Goal: Navigation & Orientation: Find specific page/section

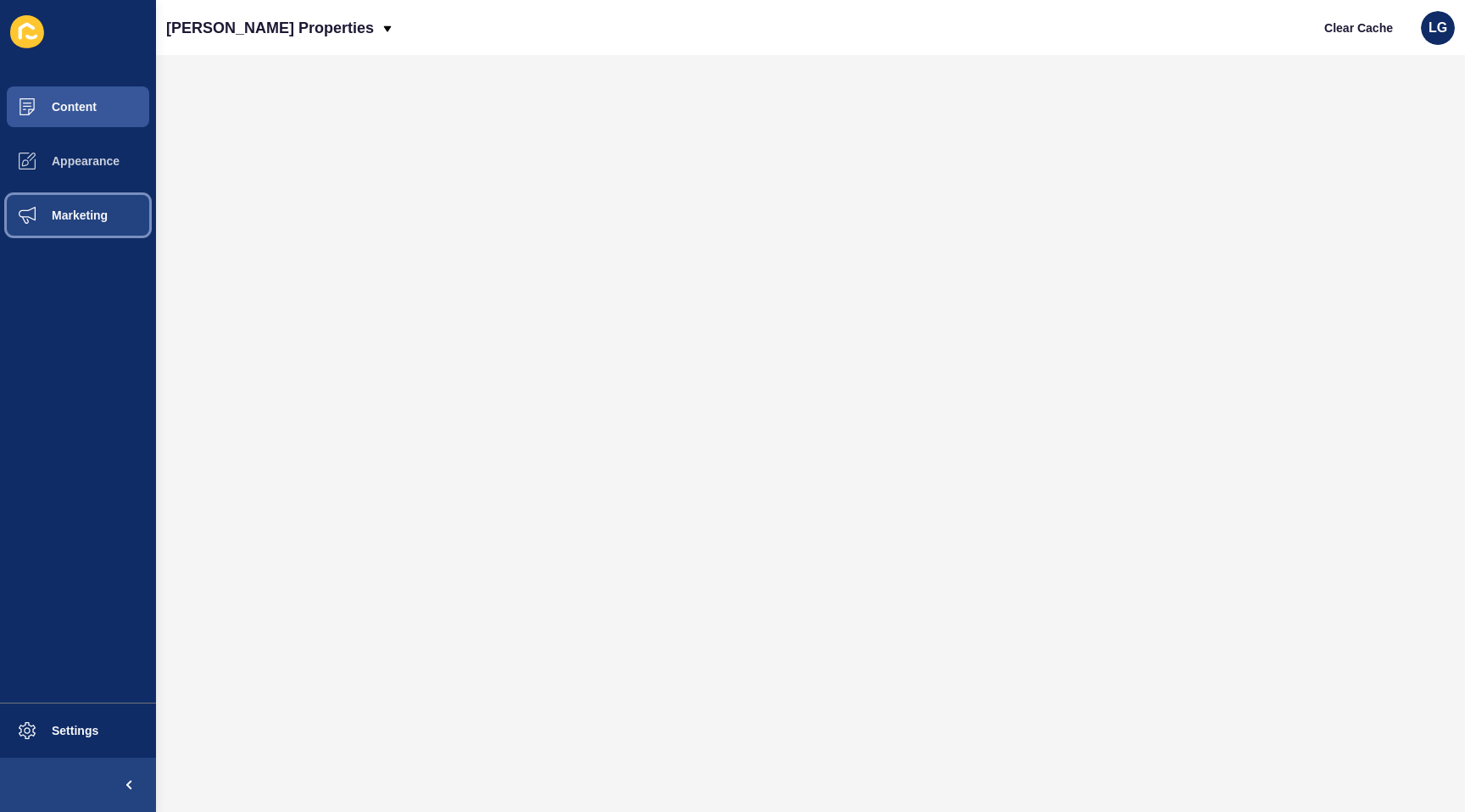
click at [77, 202] on button "Marketing" at bounding box center [78, 215] width 156 height 54
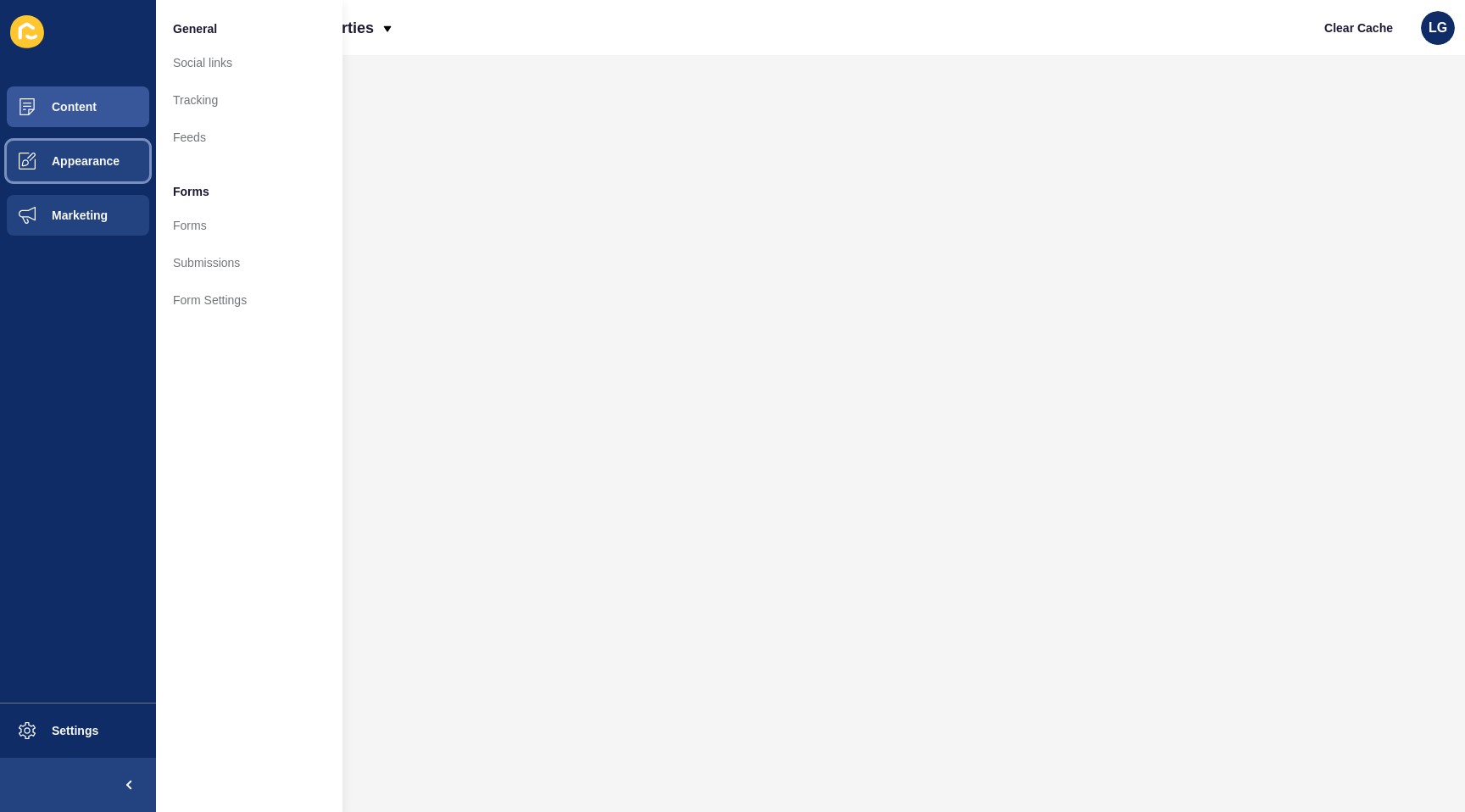
click at [88, 164] on span "Appearance" at bounding box center [58, 161] width 122 height 14
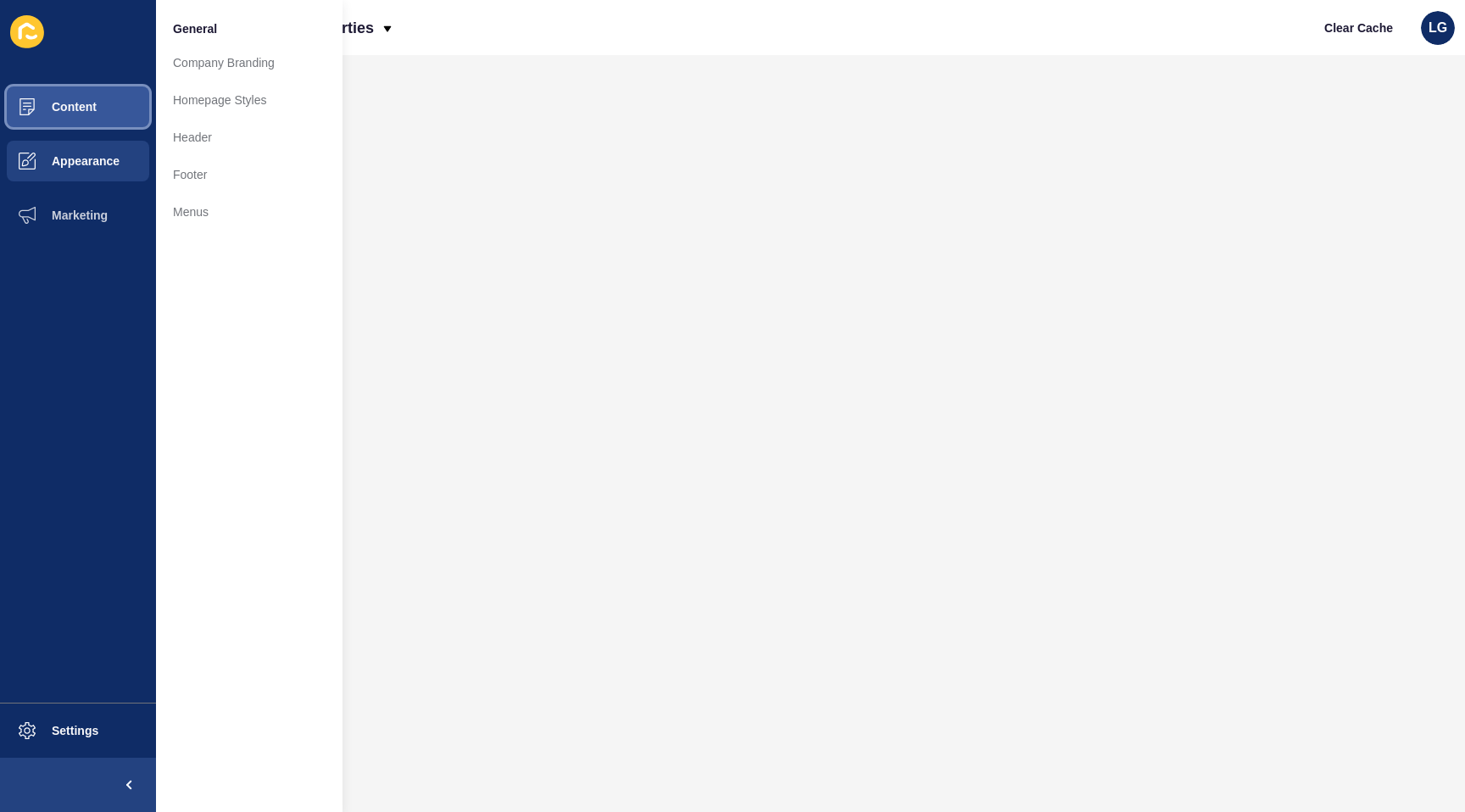
click at [96, 113] on button "Content" at bounding box center [78, 107] width 156 height 54
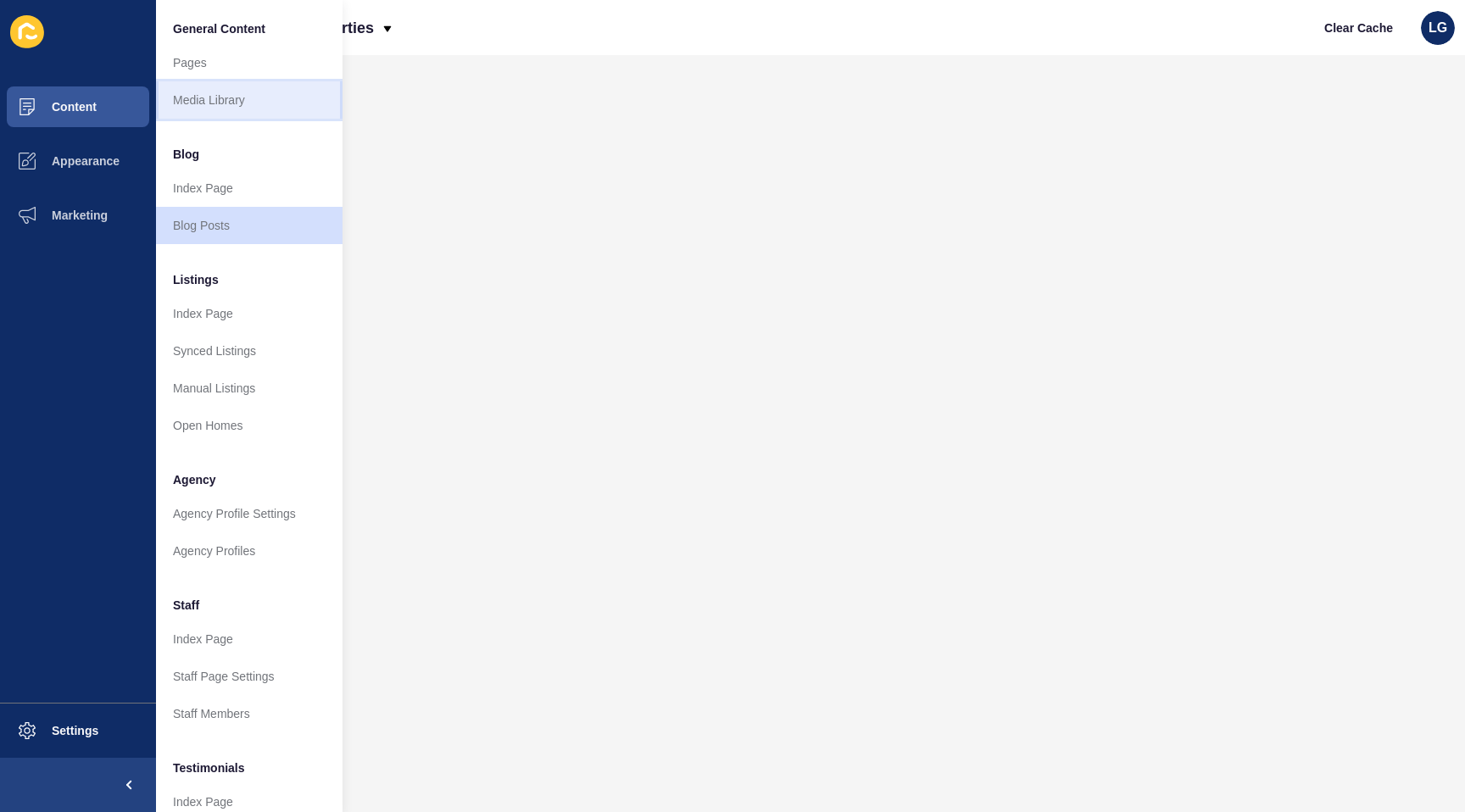
click at [197, 103] on link "Media Library" at bounding box center [249, 99] width 186 height 38
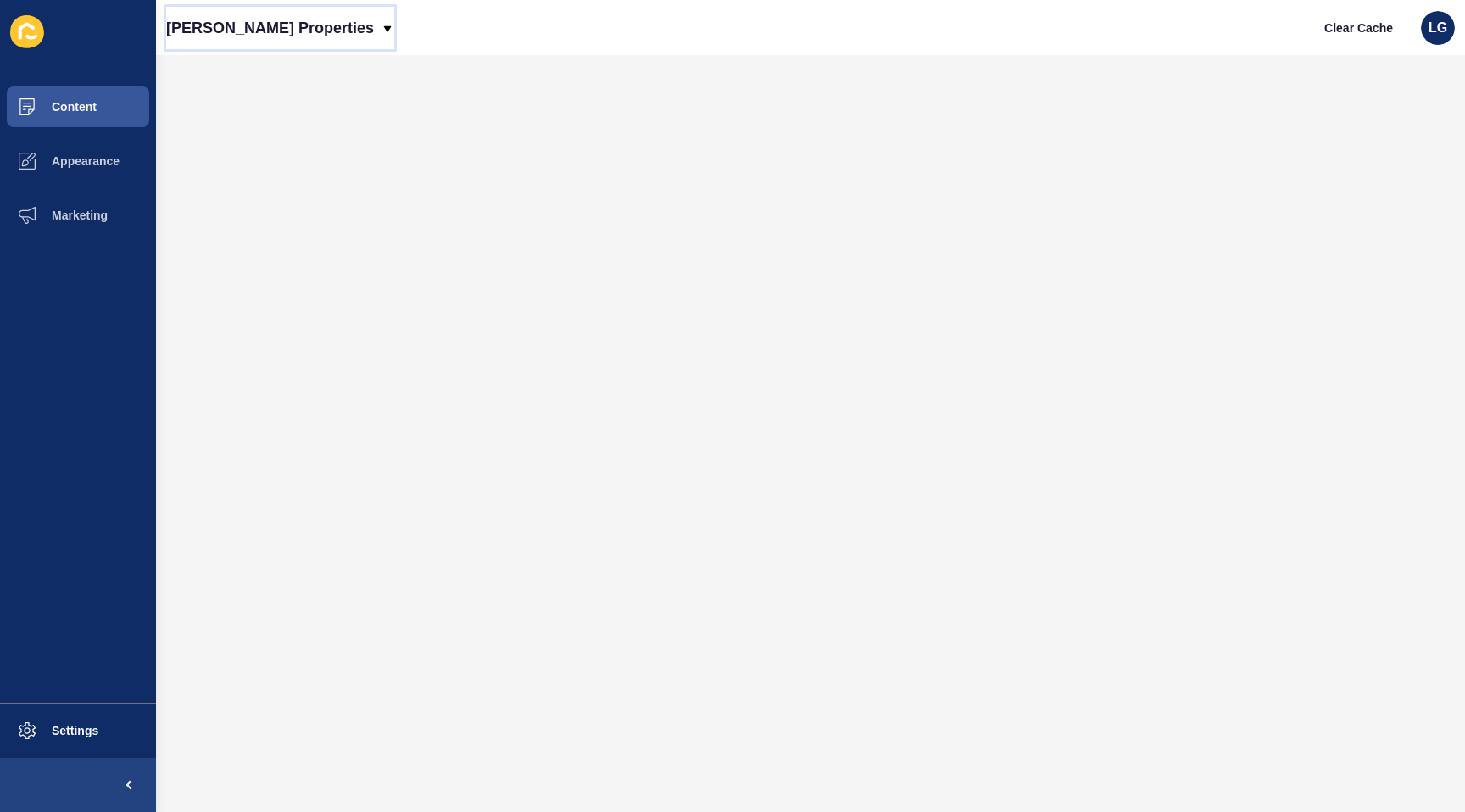
click at [229, 32] on p "[PERSON_NAME] Properties" at bounding box center [269, 28] width 207 height 42
click at [234, 81] on link "Novak Properties (New)" at bounding box center [274, 70] width 217 height 38
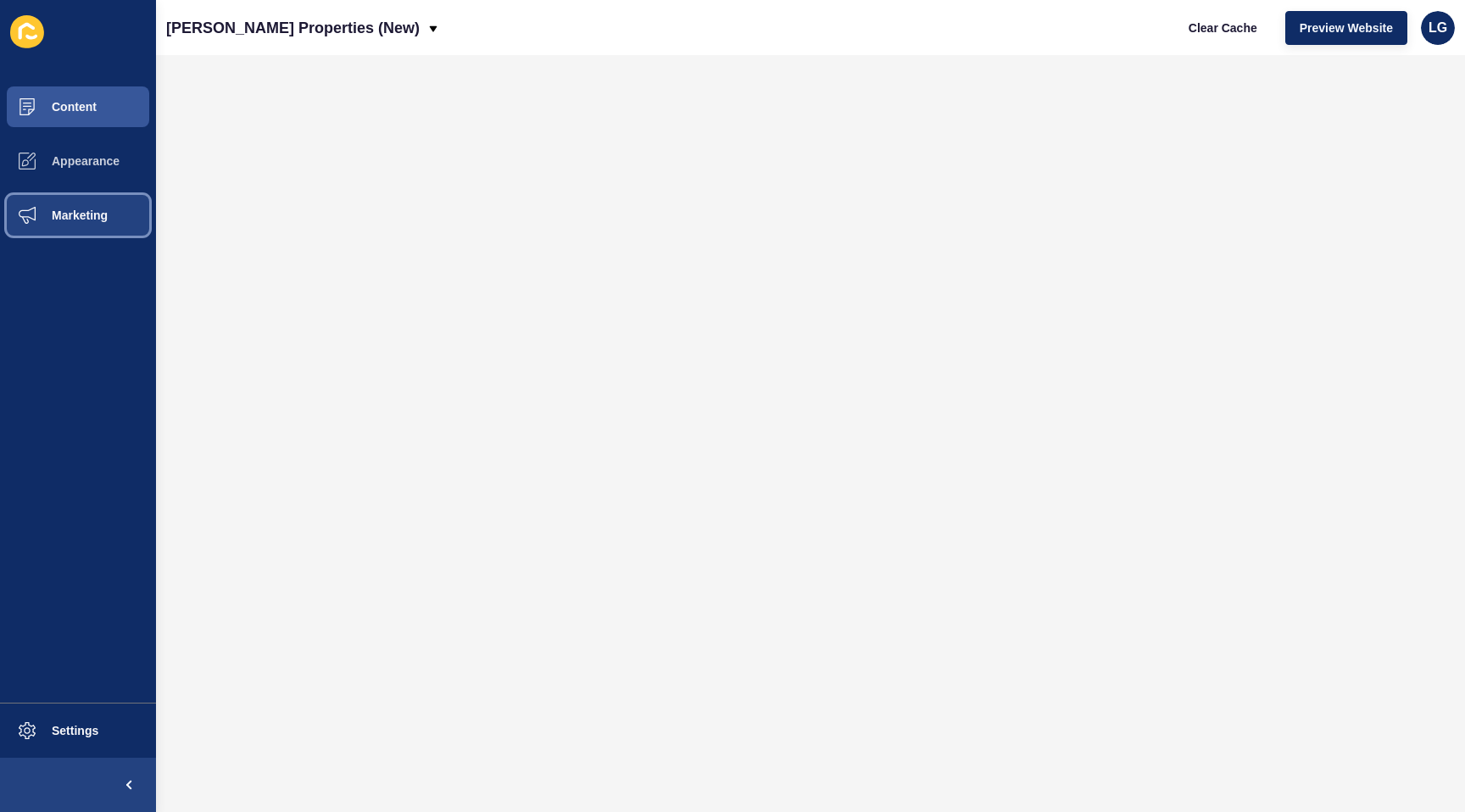
click at [80, 212] on span "Marketing" at bounding box center [52, 215] width 110 height 14
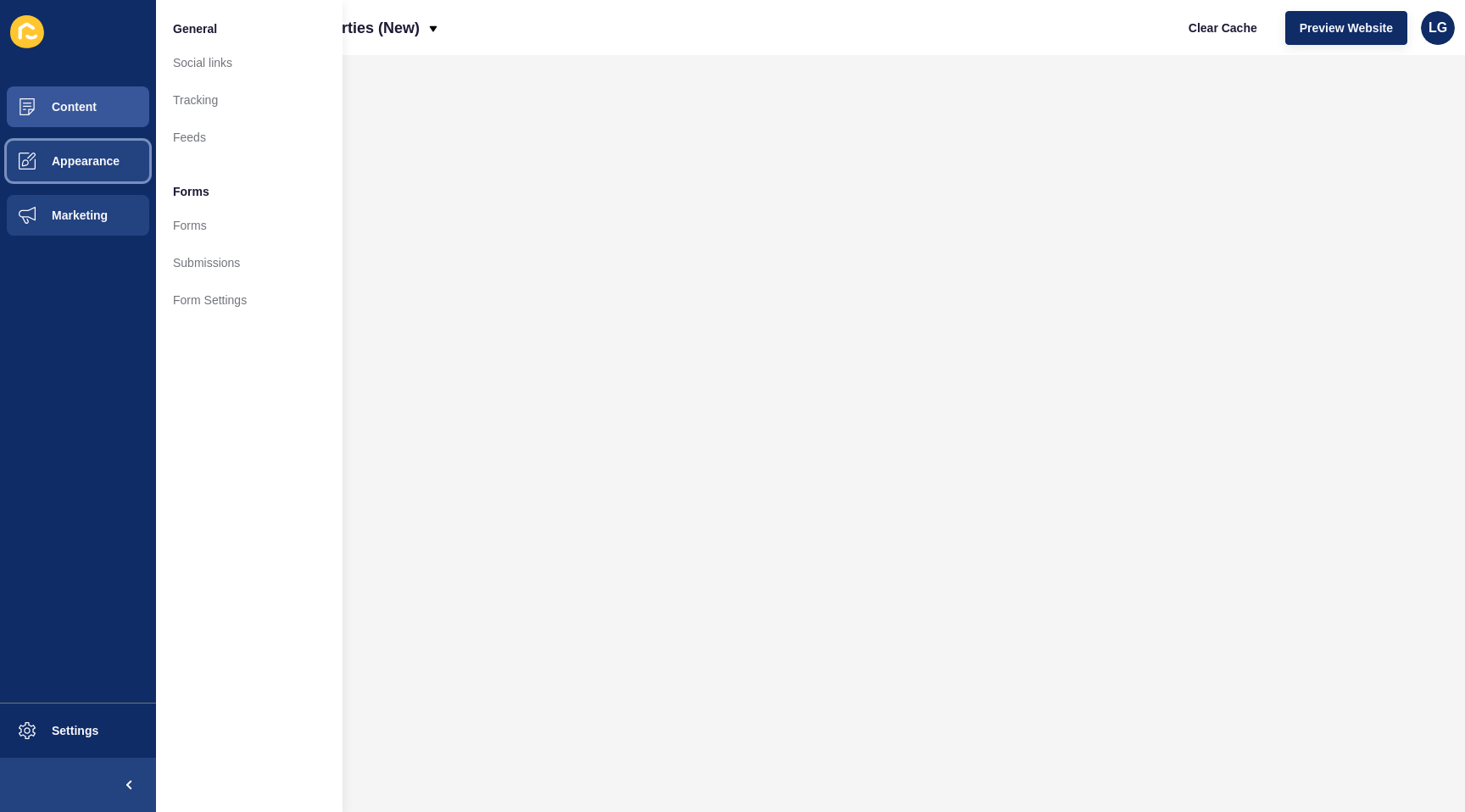
click at [84, 179] on button "Appearance" at bounding box center [78, 161] width 156 height 54
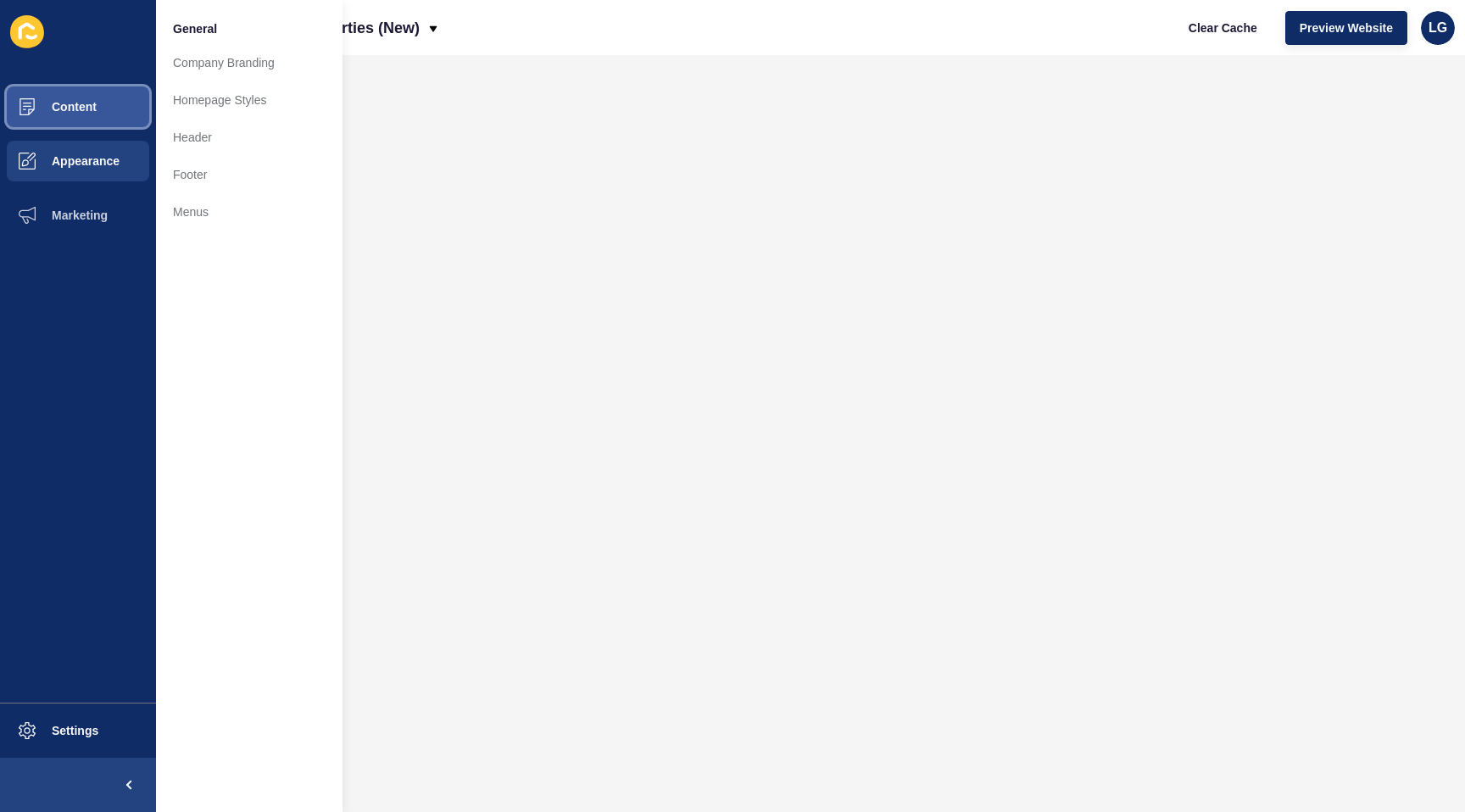
click at [119, 98] on button "Content" at bounding box center [78, 107] width 156 height 54
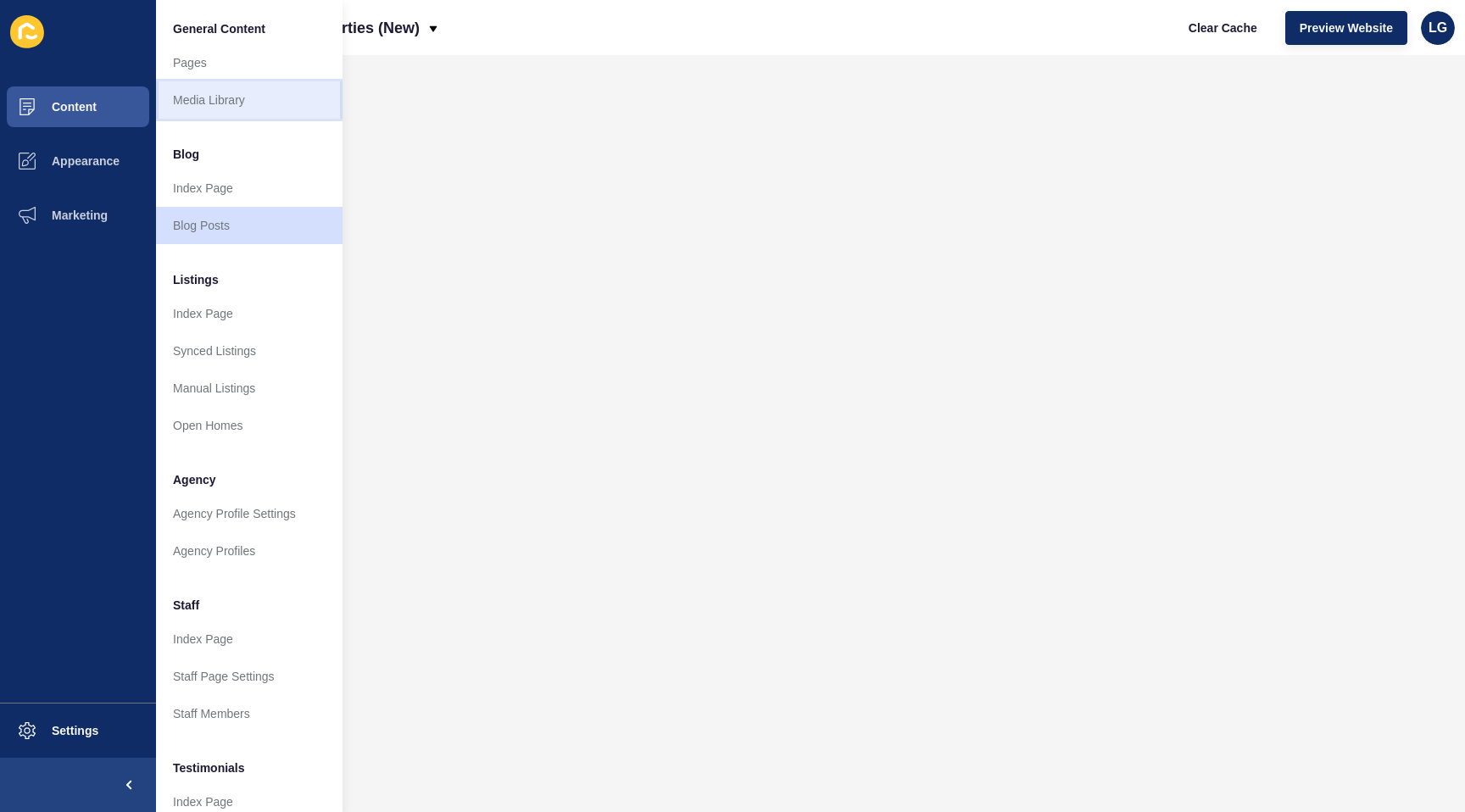
click at [200, 88] on link "Media Library" at bounding box center [249, 99] width 186 height 38
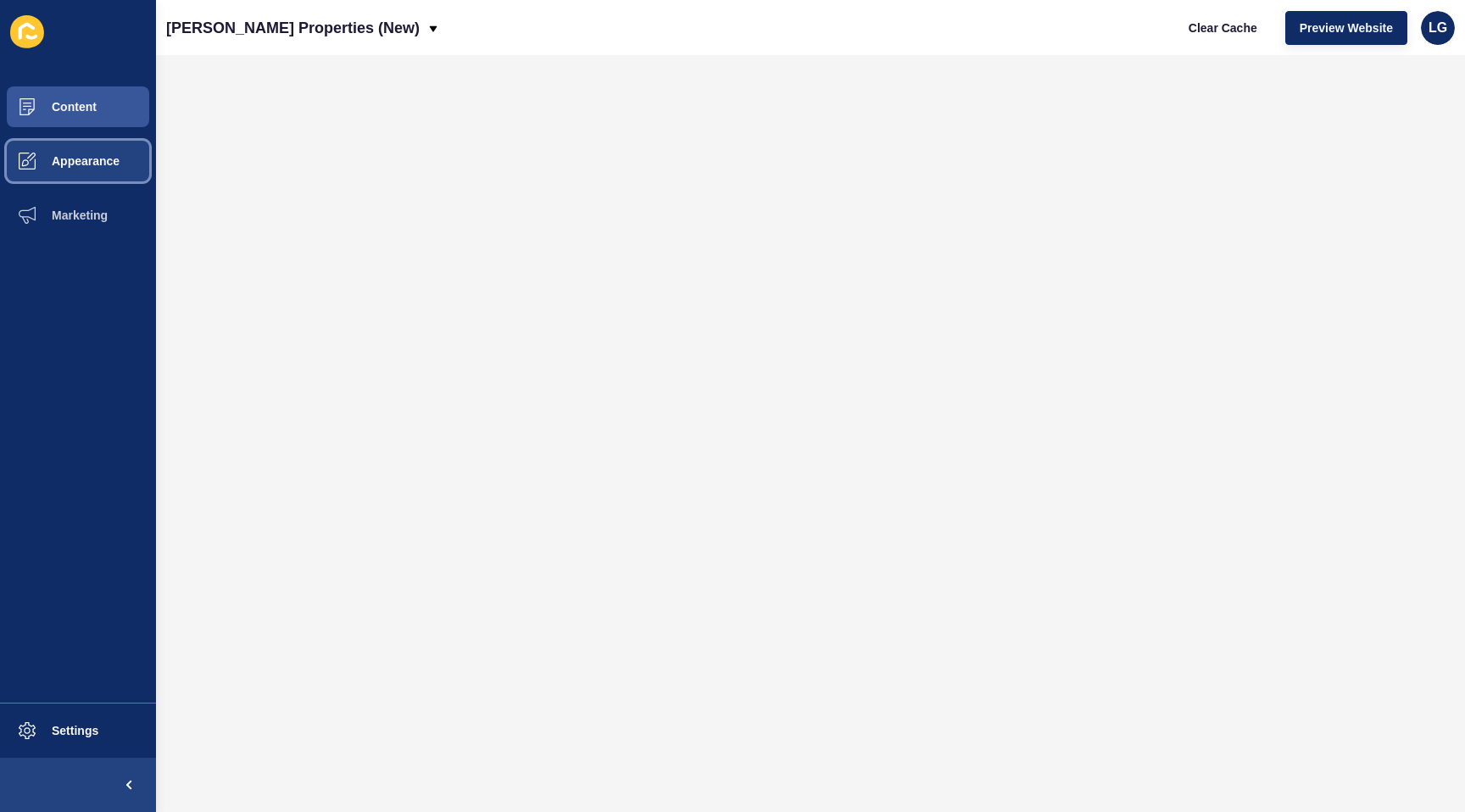
click at [124, 164] on button "Appearance" at bounding box center [78, 161] width 156 height 54
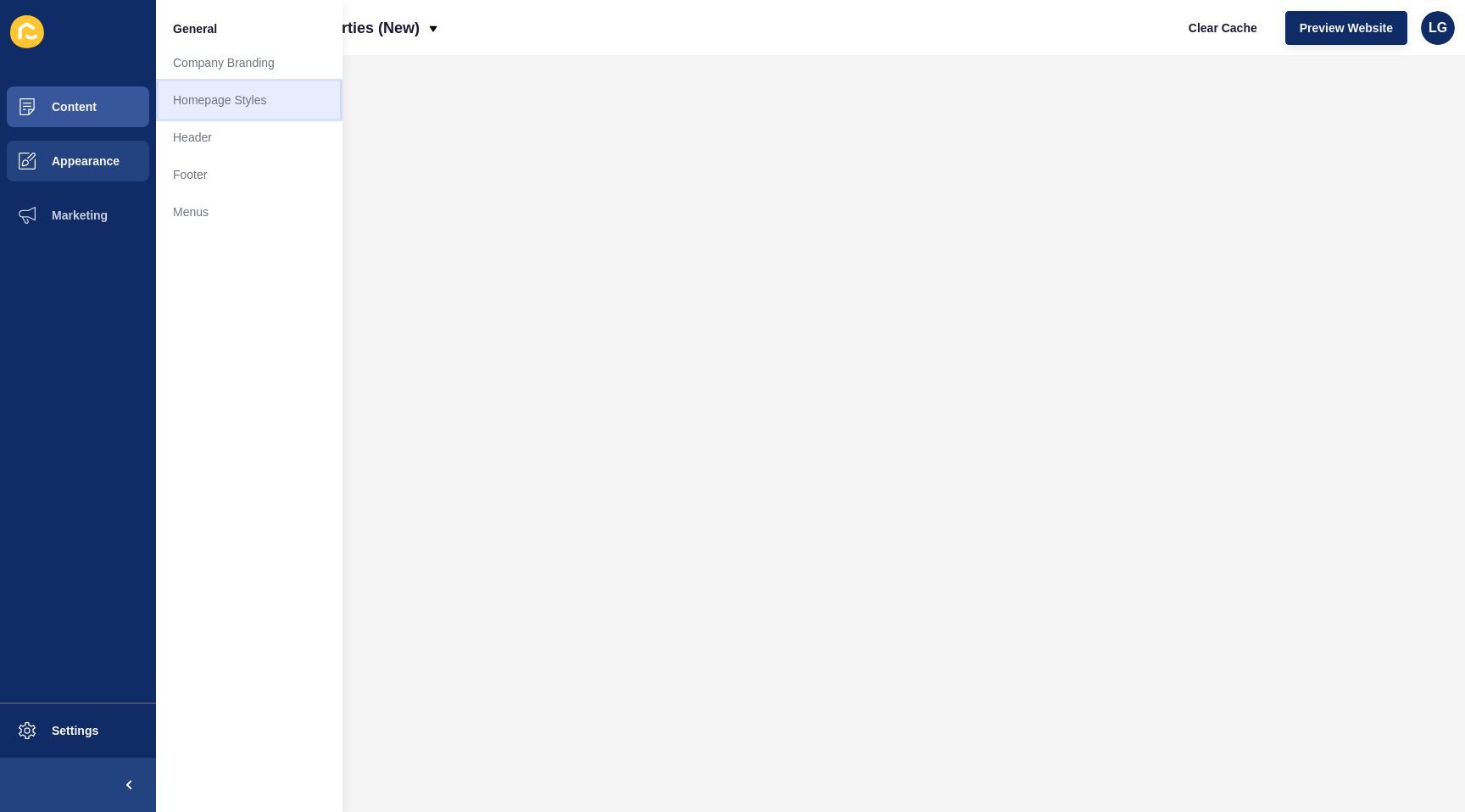
click at [193, 109] on link "Homepage Styles" at bounding box center [249, 99] width 186 height 38
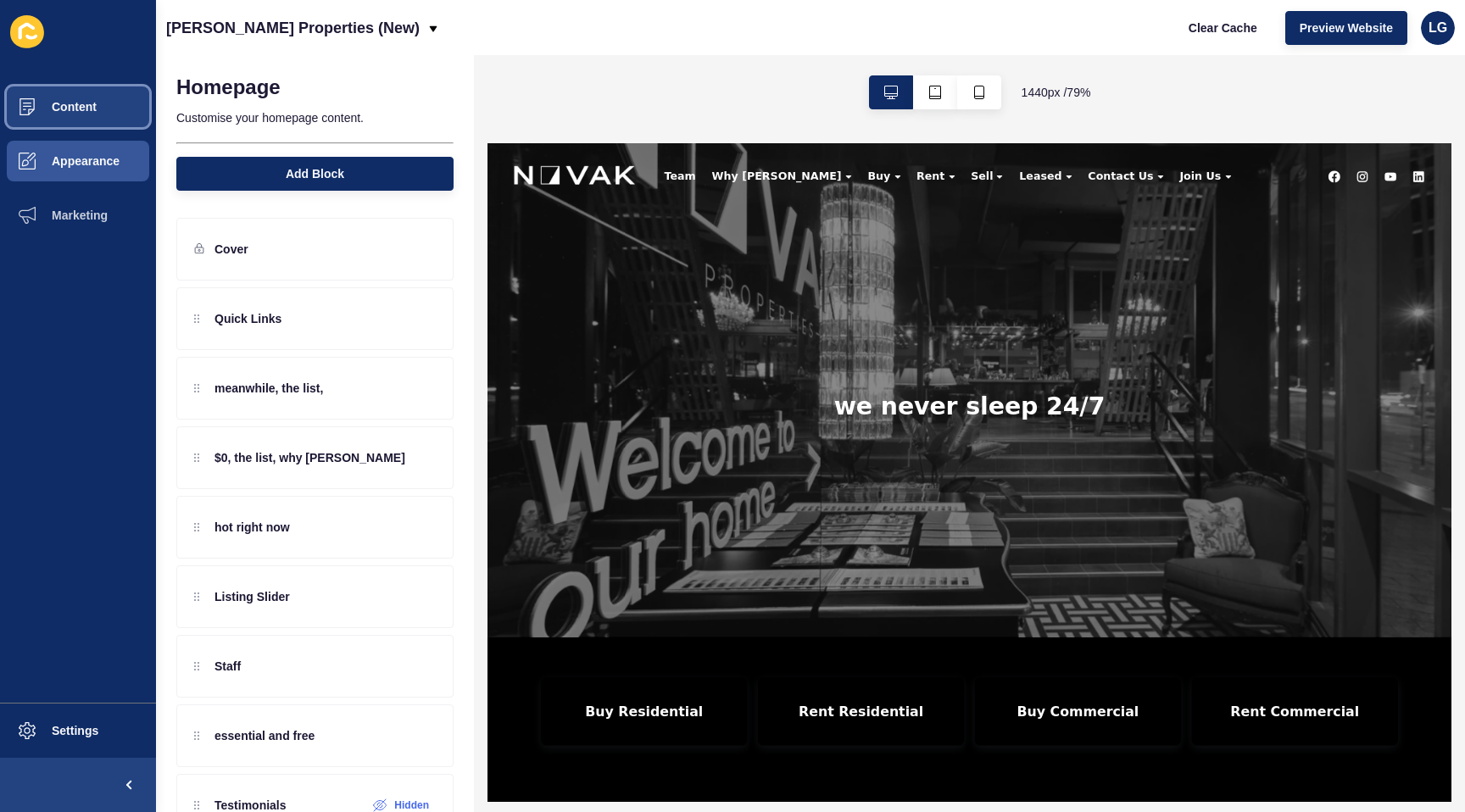
click at [67, 107] on span "Content" at bounding box center [46, 107] width 99 height 14
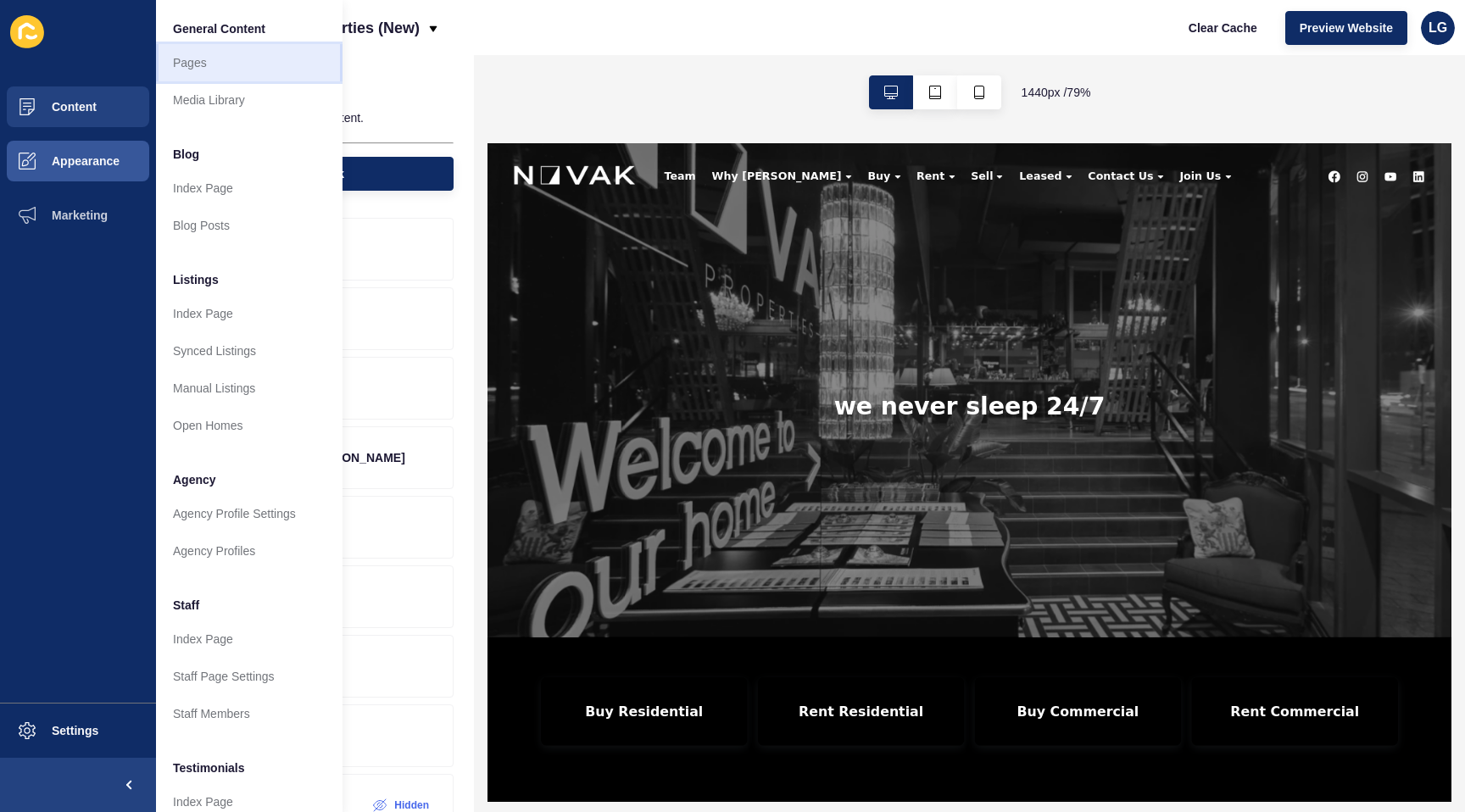
click at [202, 68] on link "Pages" at bounding box center [249, 63] width 186 height 38
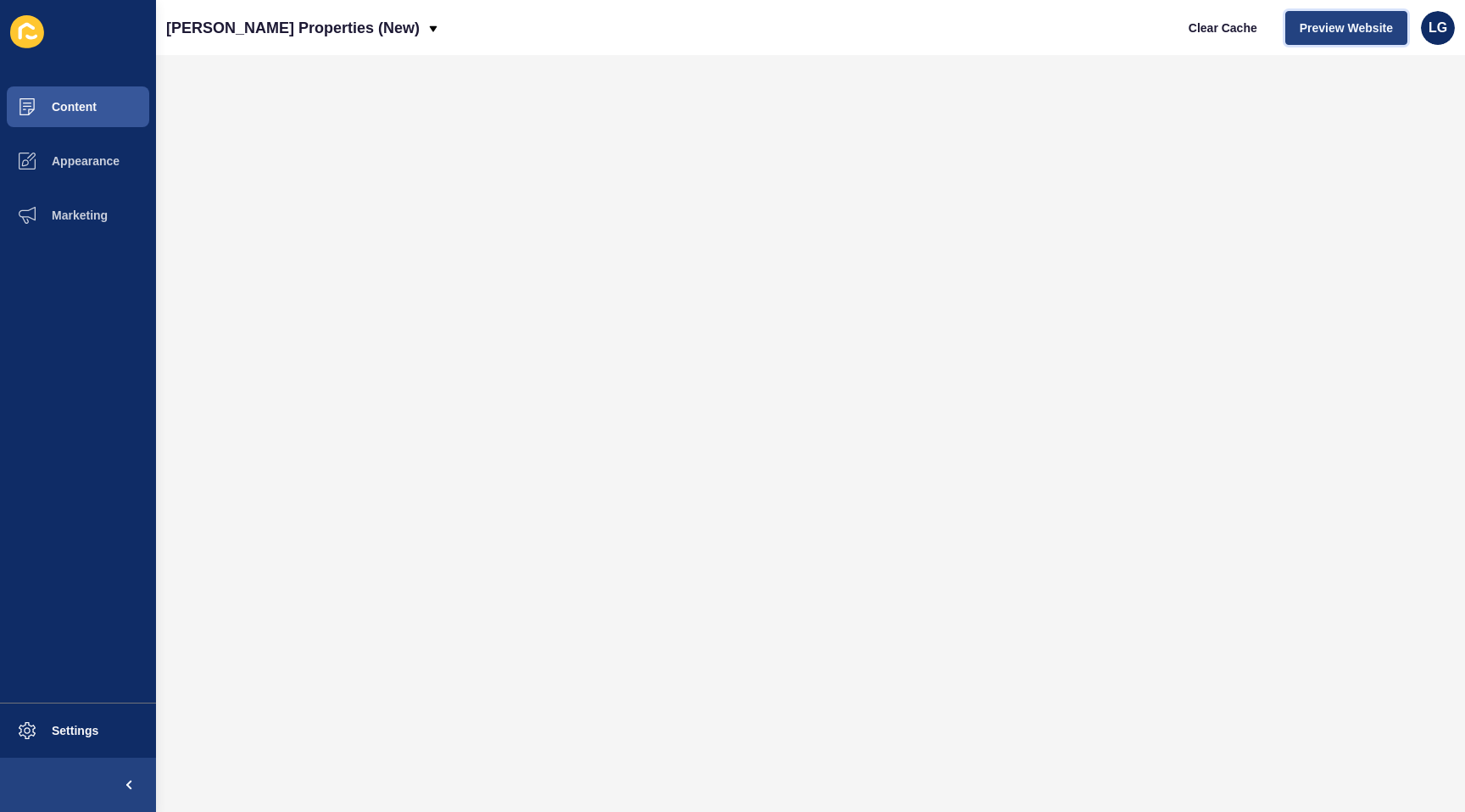
click at [1312, 24] on span "Preview Website" at bounding box center [1346, 28] width 94 height 17
click at [95, 168] on button "Appearance" at bounding box center [78, 161] width 156 height 54
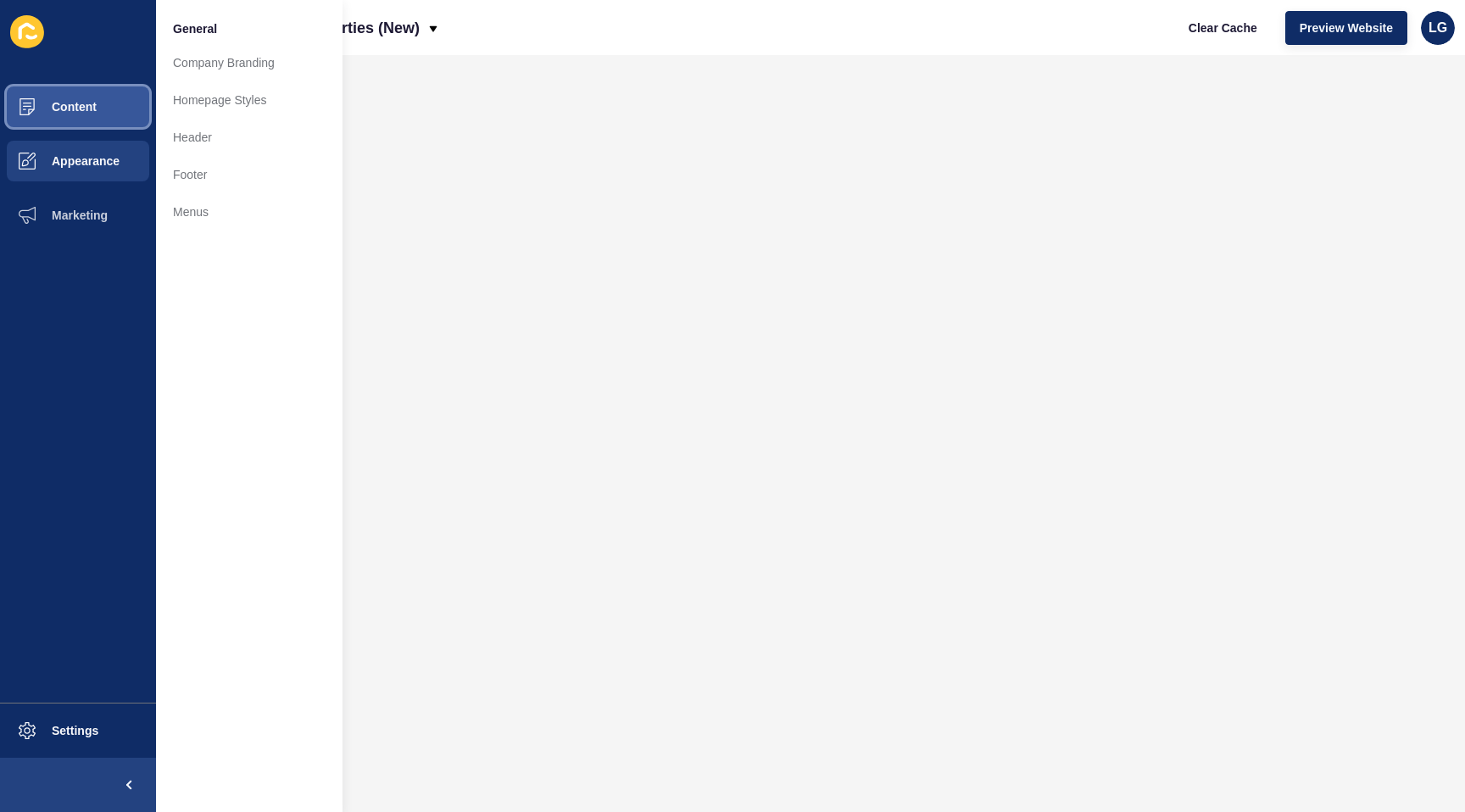
click at [99, 102] on button "Content" at bounding box center [78, 107] width 156 height 54
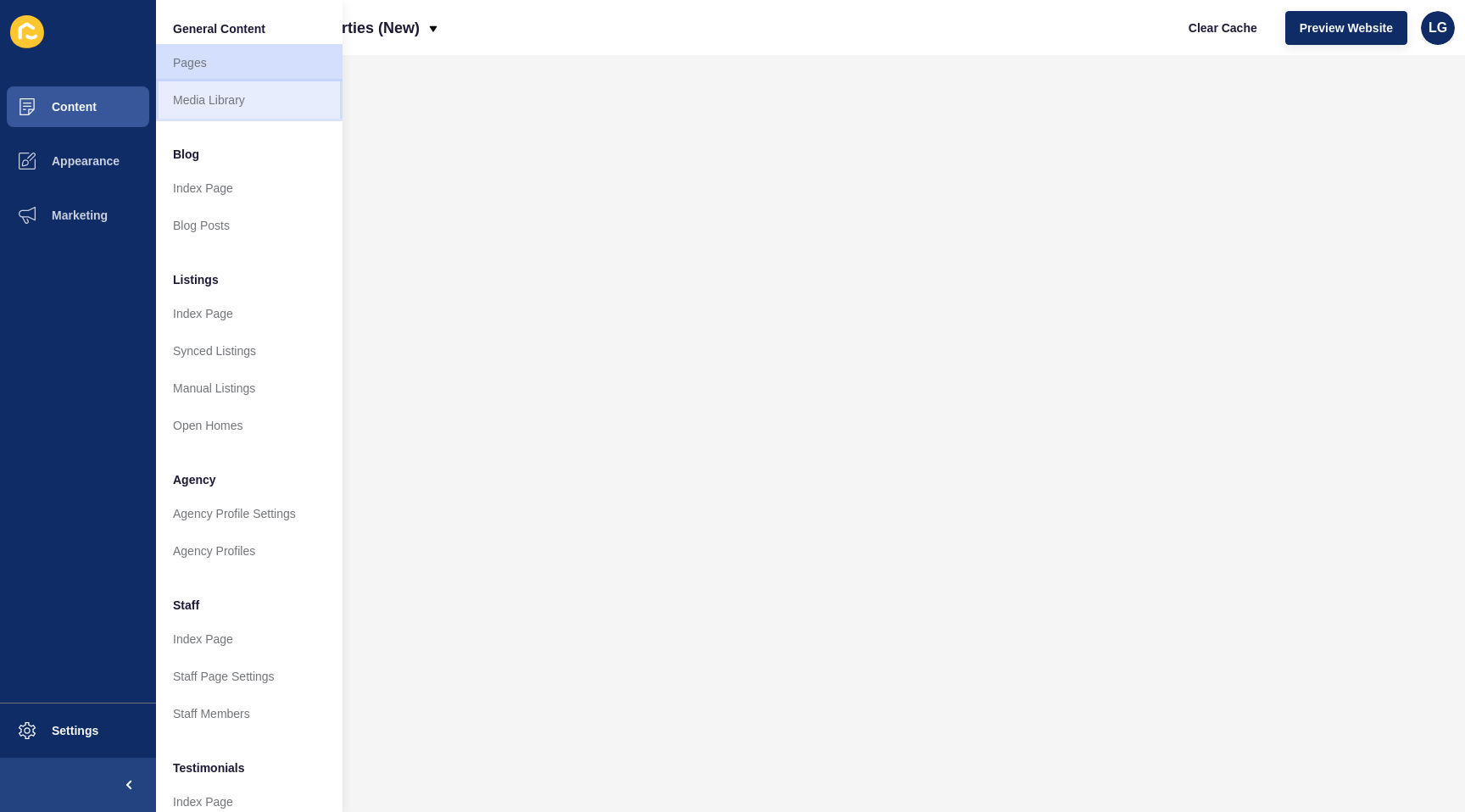
click at [249, 99] on link "Media Library" at bounding box center [249, 99] width 186 height 38
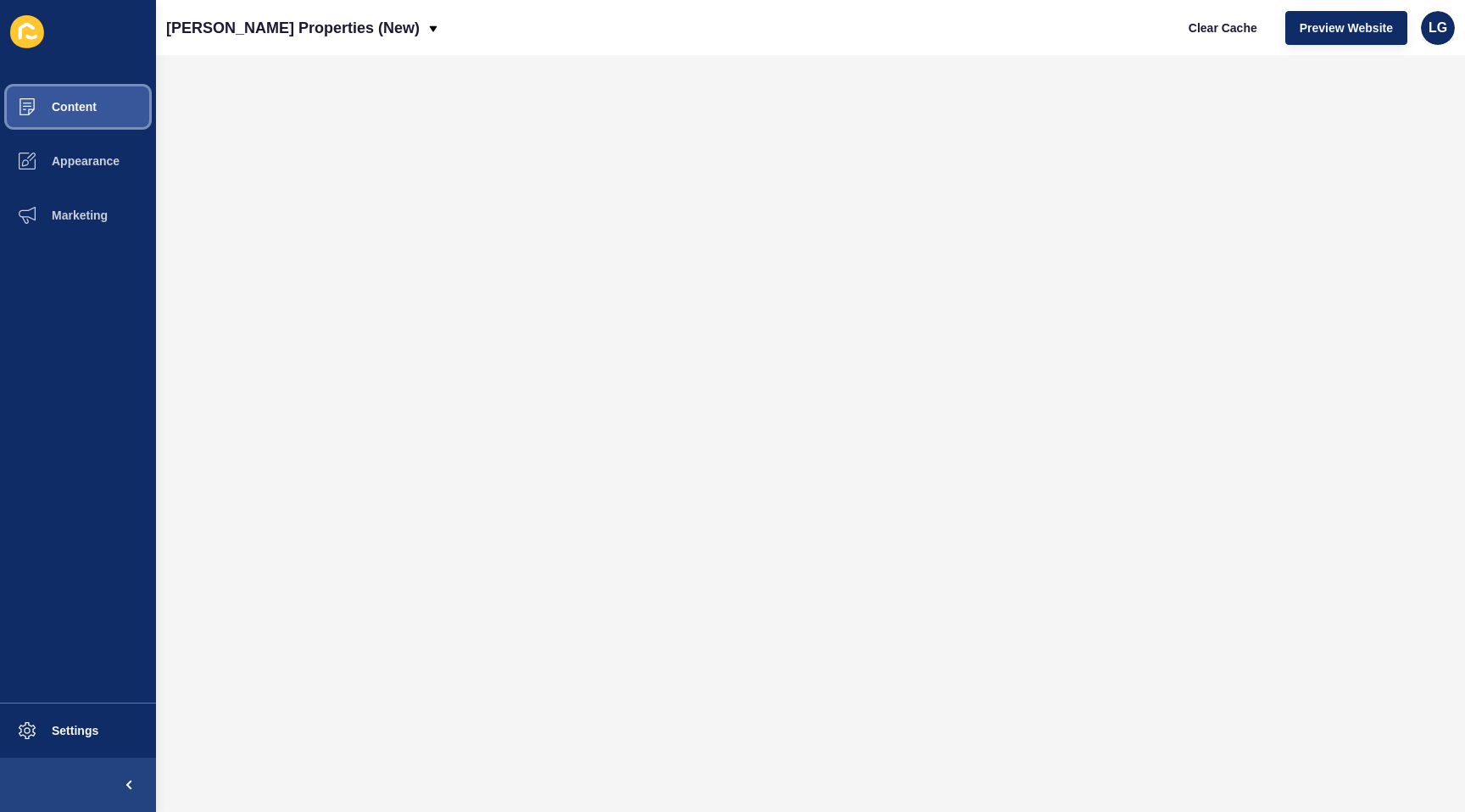
click at [67, 122] on button "Content" at bounding box center [78, 107] width 156 height 54
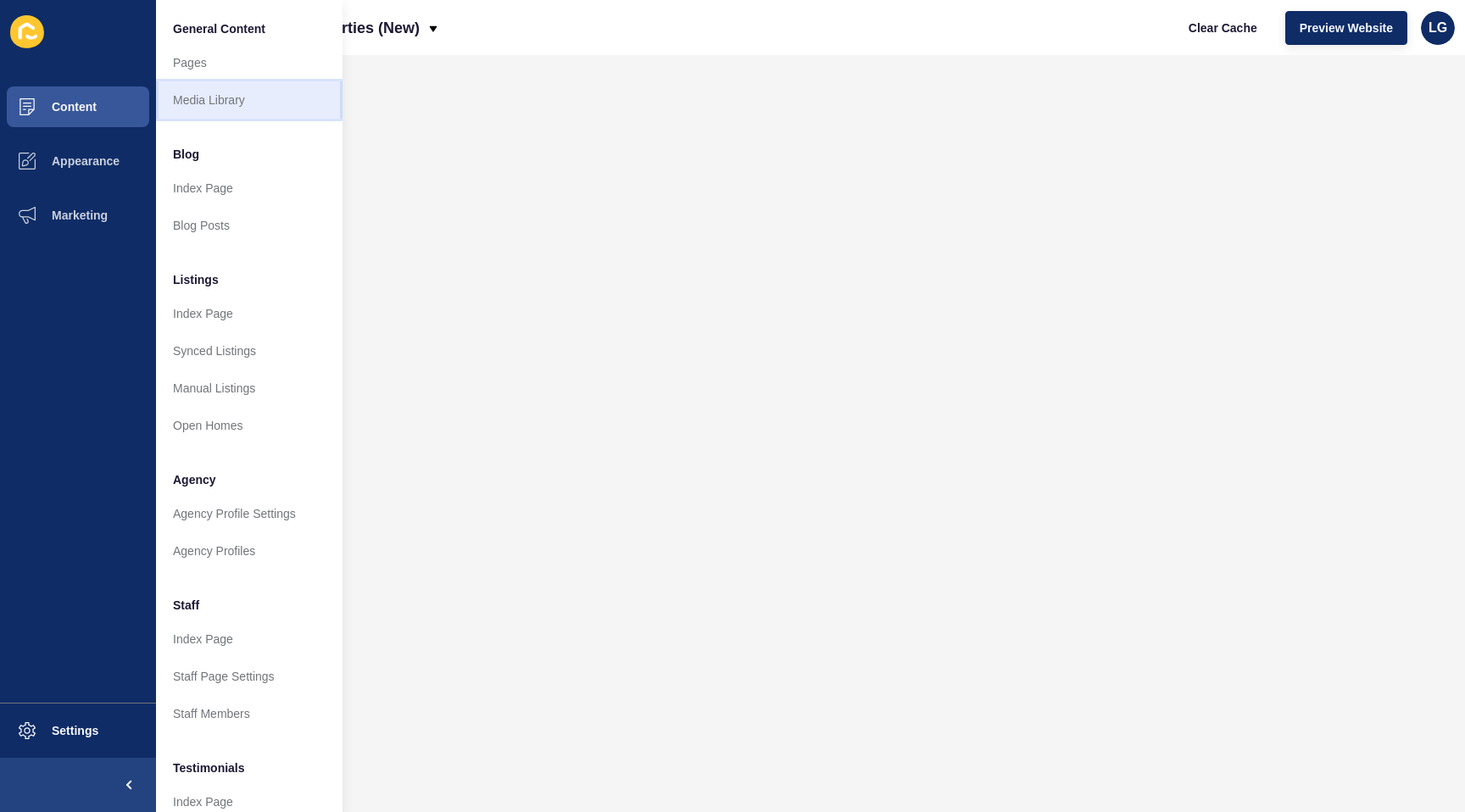
click at [193, 97] on link "Media Library" at bounding box center [249, 99] width 186 height 38
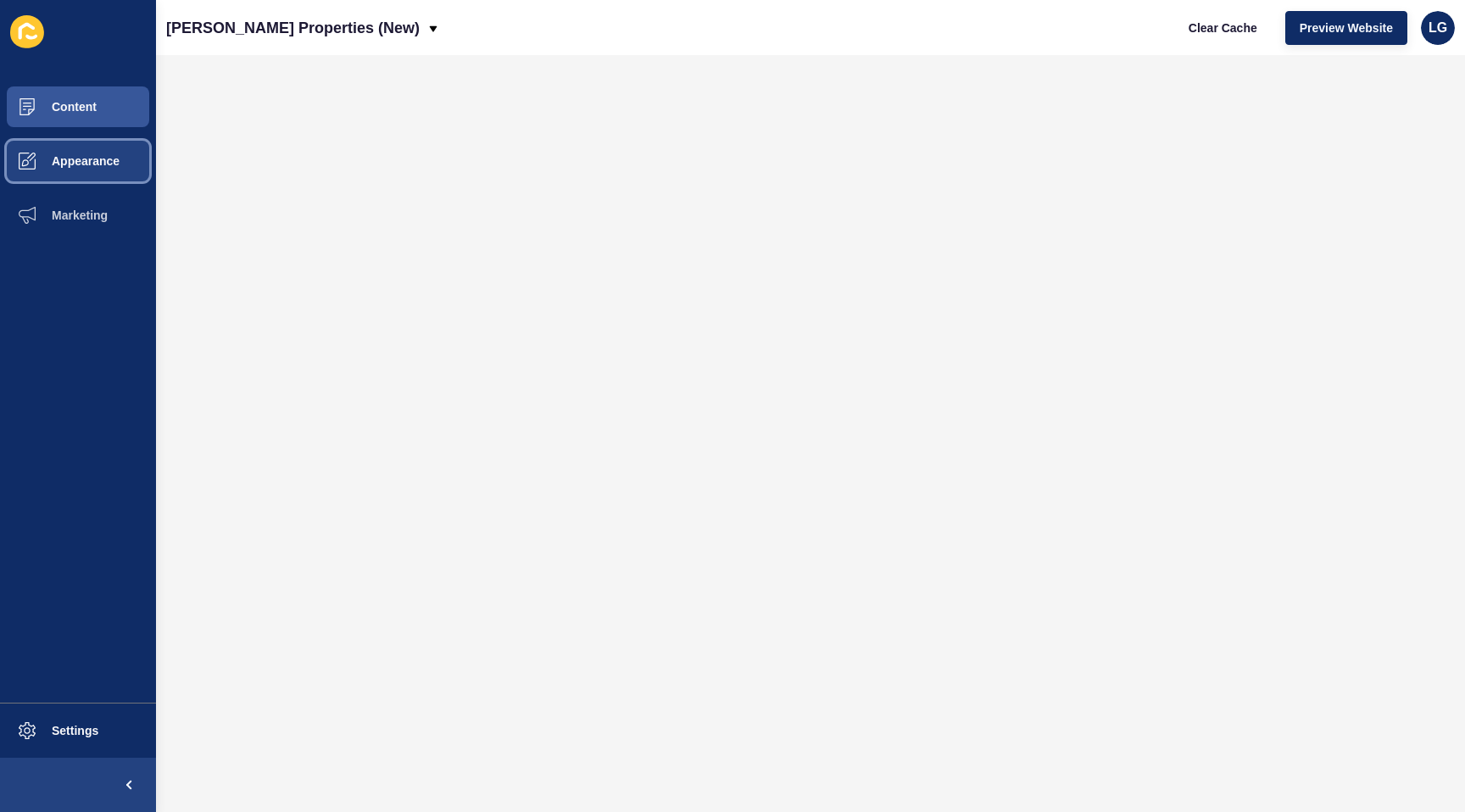
click at [68, 163] on span "Appearance" at bounding box center [58, 161] width 122 height 14
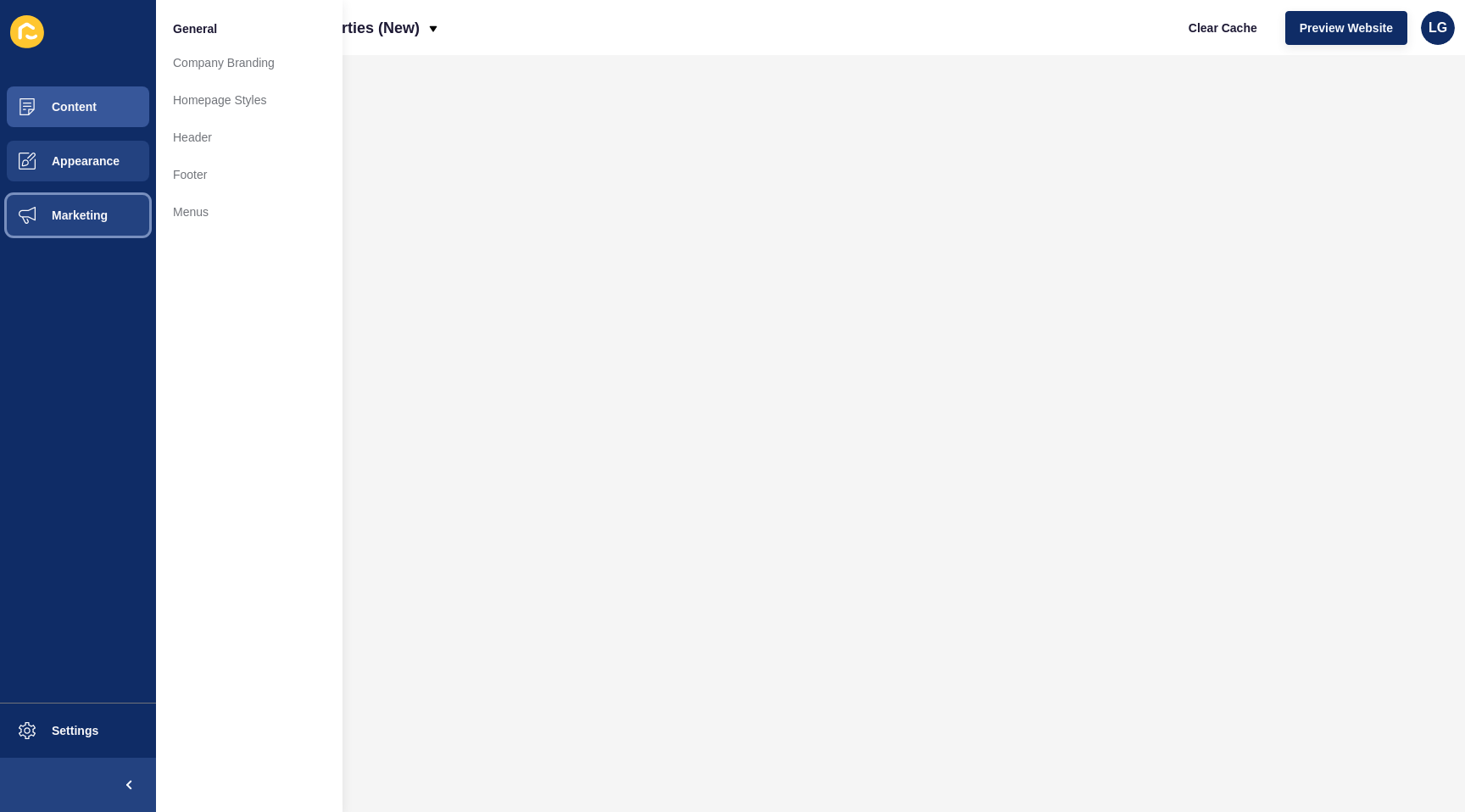
click at [73, 211] on span "Marketing" at bounding box center [52, 215] width 110 height 14
click at [94, 164] on span "Appearance" at bounding box center [58, 161] width 122 height 14
click at [100, 116] on button "Content" at bounding box center [78, 107] width 156 height 54
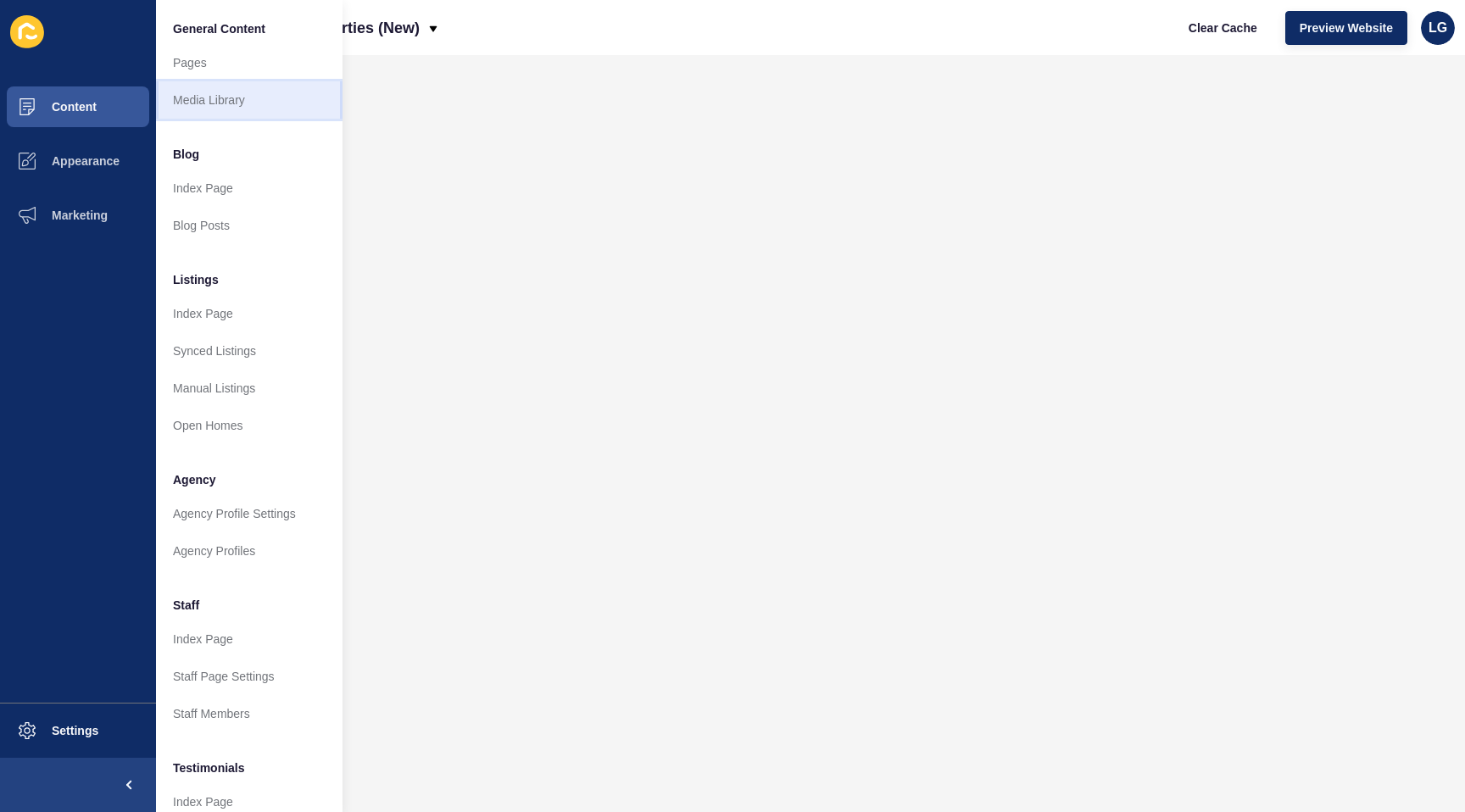
click at [227, 95] on link "Media Library" at bounding box center [249, 99] width 186 height 38
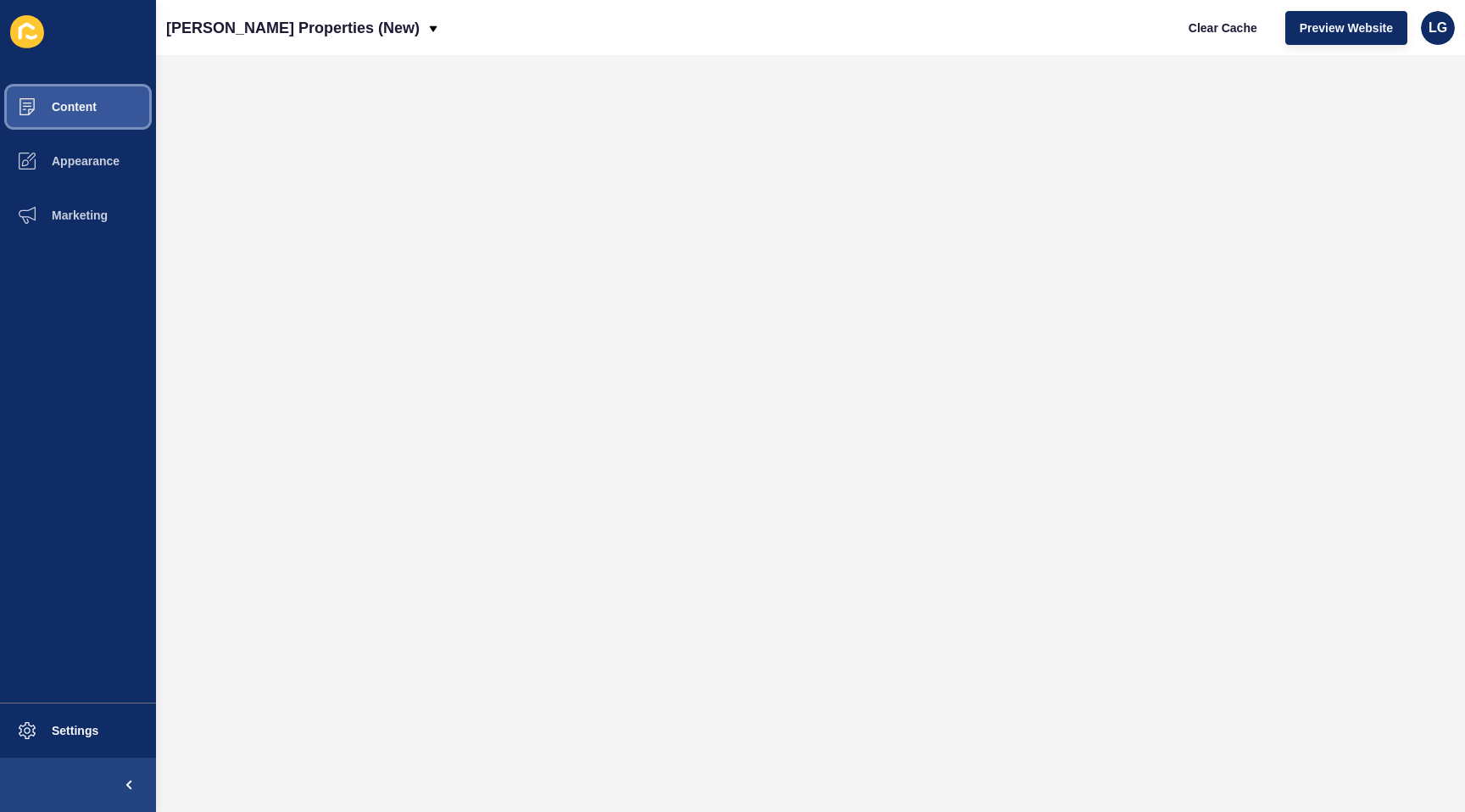
click at [95, 110] on span "Content" at bounding box center [46, 107] width 99 height 14
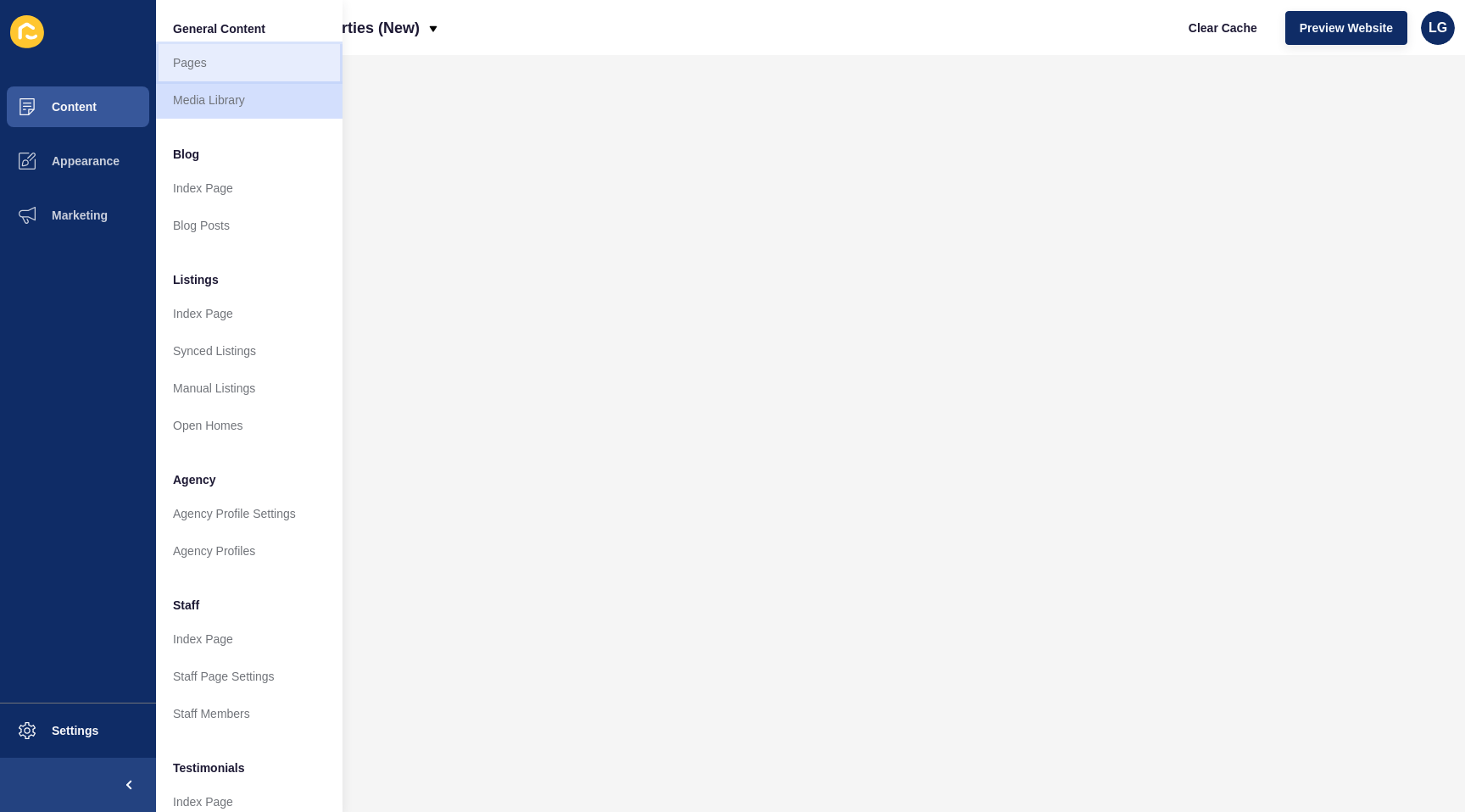
click at [215, 66] on link "Pages" at bounding box center [249, 63] width 186 height 38
